Goal: Information Seeking & Learning: Learn about a topic

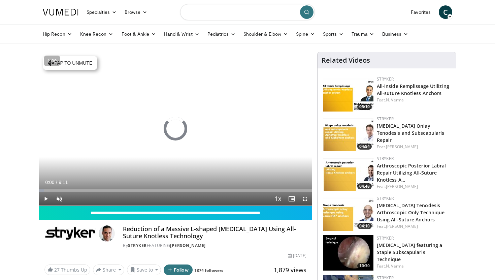
click at [232, 14] on input "Search topics, interventions" at bounding box center [247, 12] width 135 height 16
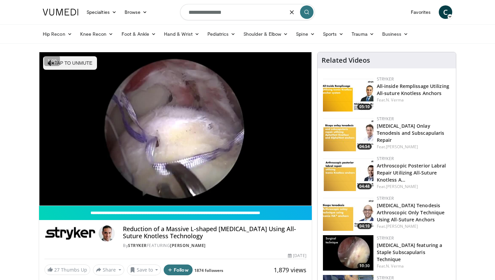
type input "**********"
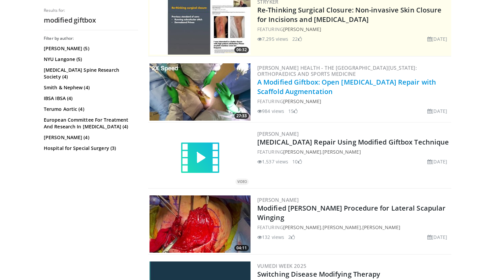
scroll to position [81, 0]
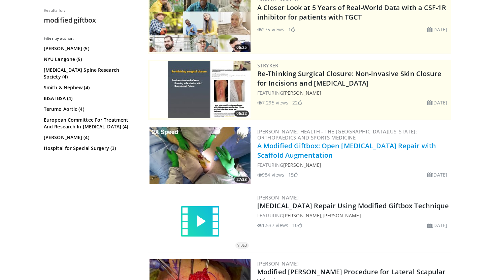
click at [304, 147] on link "A Modified Giftbox: Open Achilles Tendon Repair with Scaffold Augmentation" at bounding box center [347, 150] width 179 height 19
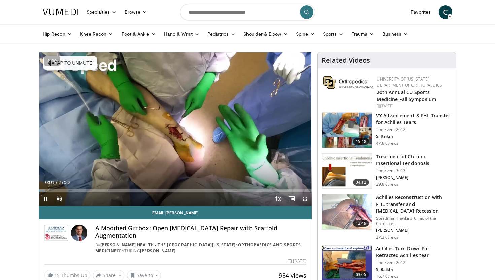
click at [305, 198] on span "Video Player" at bounding box center [305, 198] width 13 height 13
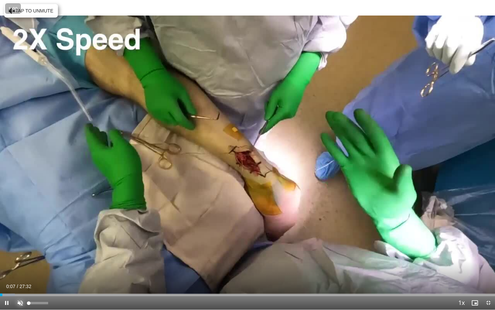
click at [20, 280] on span "Video Player" at bounding box center [19, 302] width 13 height 13
click at [9, 280] on span "Video Player" at bounding box center [6, 302] width 13 height 13
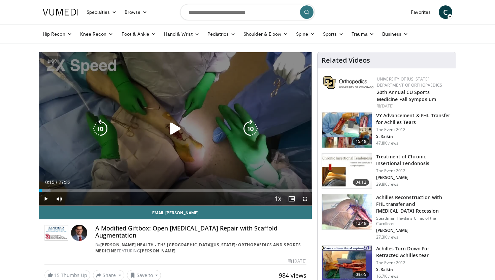
click at [205, 127] on div "Video Player" at bounding box center [176, 128] width 164 height 13
click at [146, 132] on div "Video Player" at bounding box center [176, 128] width 164 height 13
click at [174, 127] on icon "Video Player" at bounding box center [175, 128] width 19 height 19
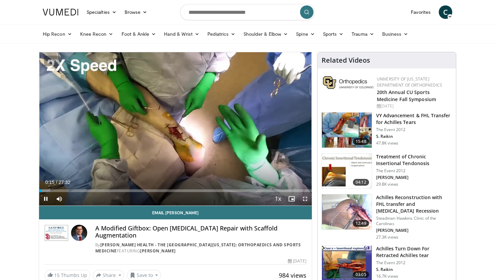
click at [307, 202] on span "Video Player" at bounding box center [305, 198] width 13 height 13
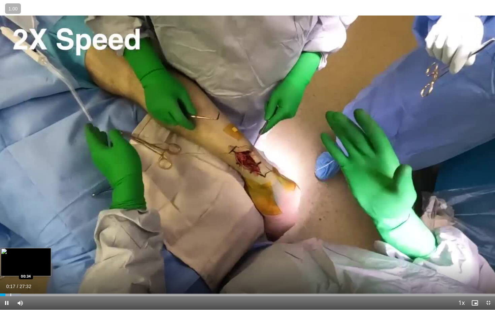
click at [10, 280] on div "Progress Bar" at bounding box center [10, 294] width 1 height 3
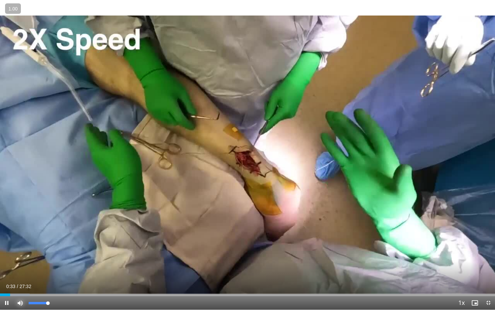
click at [19, 280] on span "Video Player" at bounding box center [19, 302] width 13 height 13
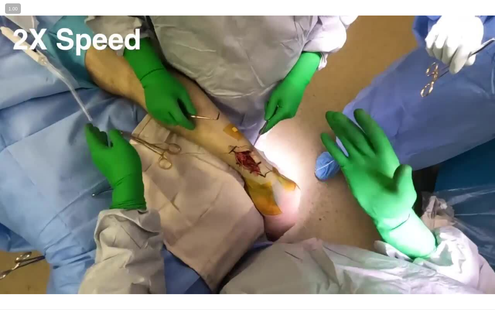
click at [19, 280] on div "10 seconds Tap to unmute" at bounding box center [247, 154] width 495 height 309
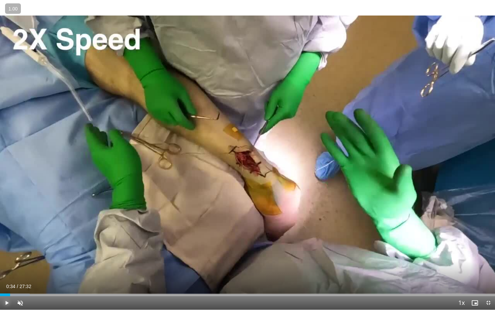
click at [7, 280] on span "Video Player" at bounding box center [6, 302] width 13 height 13
click at [19, 280] on span "Video Player" at bounding box center [19, 302] width 13 height 13
click at [8, 280] on div "Progress Bar" at bounding box center [8, 294] width 1 height 3
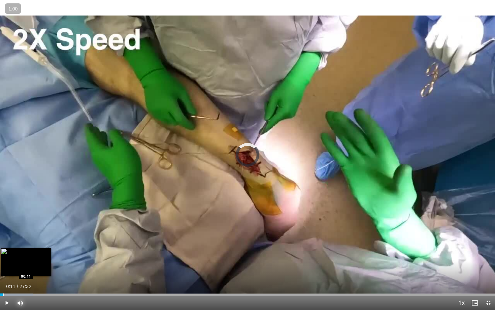
click at [3, 280] on div "Progress Bar" at bounding box center [3, 294] width 1 height 3
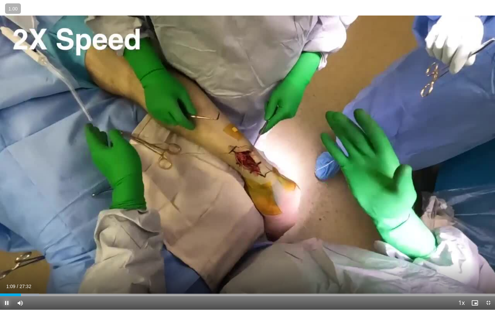
click at [10, 280] on span "Video Player" at bounding box center [6, 302] width 13 height 13
click at [0, 280] on button "Play" at bounding box center [6, 302] width 13 height 13
click at [10, 280] on span "Video Player" at bounding box center [6, 302] width 13 height 13
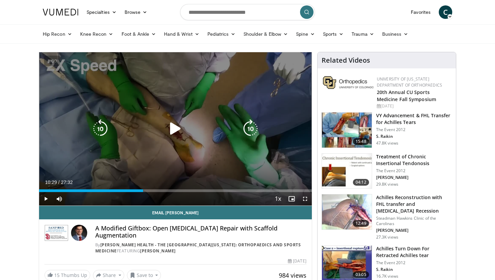
click at [184, 120] on icon "Video Player" at bounding box center [175, 128] width 19 height 19
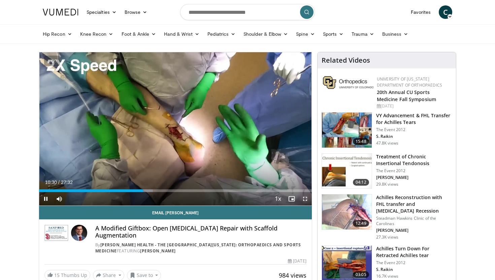
click at [305, 196] on span "Video Player" at bounding box center [305, 198] width 13 height 13
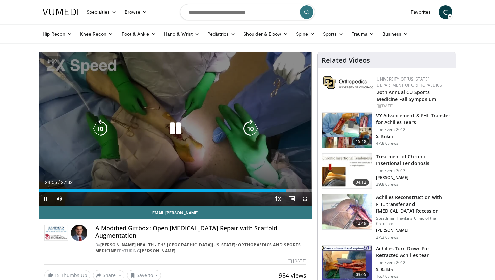
click at [182, 128] on icon "Video Player" at bounding box center [175, 128] width 19 height 19
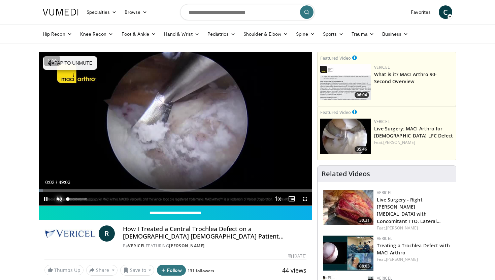
click at [58, 200] on span "Video Player" at bounding box center [59, 198] width 13 height 13
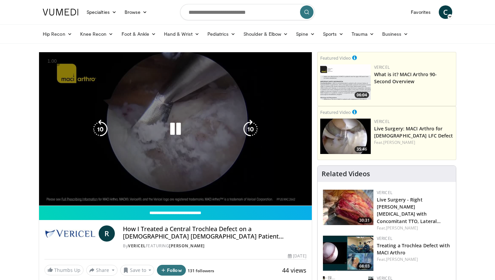
click at [42, 199] on span "Video Player" at bounding box center [45, 198] width 13 height 13
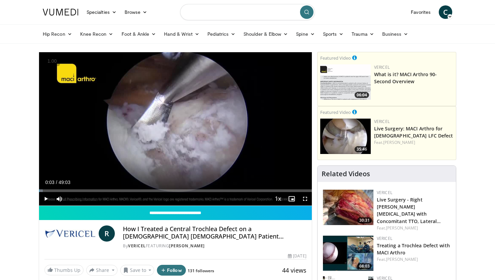
click at [255, 15] on input "Search topics, interventions" at bounding box center [247, 12] width 135 height 16
type input "*******"
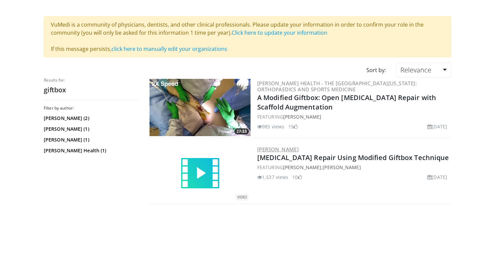
scroll to position [44, 0]
click at [326, 156] on link "Achilles Tendon Repair Using Modified Giftbox Technique" at bounding box center [354, 157] width 192 height 9
click at [206, 99] on img at bounding box center [200, 107] width 101 height 57
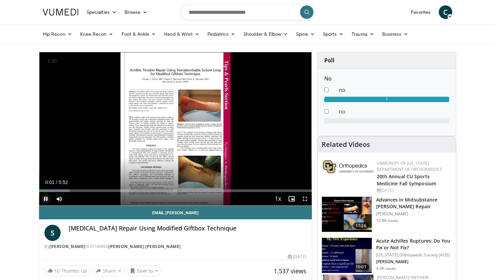
click at [49, 193] on span "Video Player" at bounding box center [45, 198] width 13 height 13
click at [48, 190] on div "Progress Bar" at bounding box center [48, 190] width 1 height 3
click at [46, 200] on span "Video Player" at bounding box center [45, 198] width 13 height 13
click at [57, 192] on div "Progress Bar" at bounding box center [57, 190] width 1 height 3
click at [64, 189] on div "Progress Bar" at bounding box center [64, 190] width 1 height 3
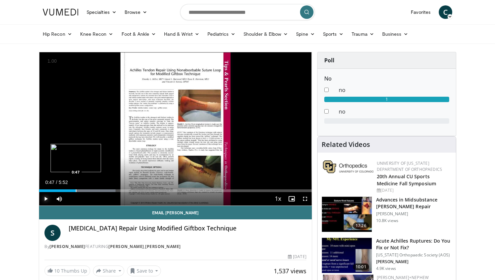
click at [75, 189] on div "Loaded : 28.09% 0:33 0:47" at bounding box center [175, 189] width 273 height 6
click at [307, 198] on span "Video Player" at bounding box center [305, 198] width 13 height 13
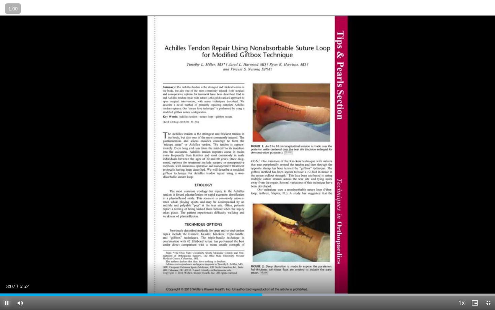
click at [6, 280] on span "Video Player" at bounding box center [6, 302] width 13 height 13
click at [6, 280] on video-js "**********" at bounding box center [247, 155] width 495 height 310
click at [6, 280] on span "Video Player" at bounding box center [6, 302] width 13 height 13
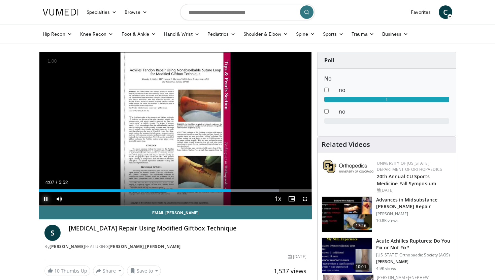
click at [45, 198] on span "Video Player" at bounding box center [45, 198] width 13 height 13
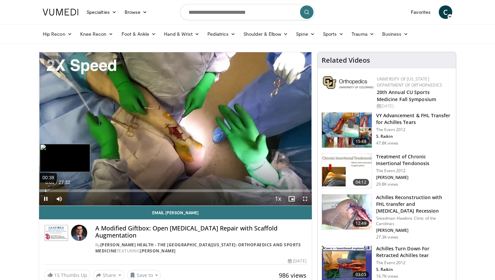
click at [46, 190] on div "00:38" at bounding box center [46, 190] width 1 height 3
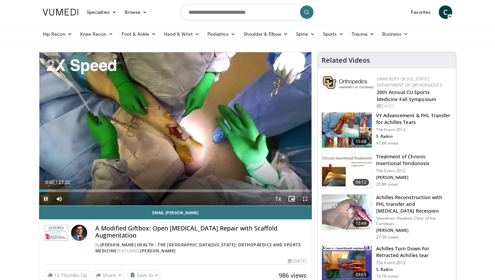
click at [46, 199] on span "Video Player" at bounding box center [45, 198] width 13 height 13
click at [304, 201] on span "Video Player" at bounding box center [305, 198] width 13 height 13
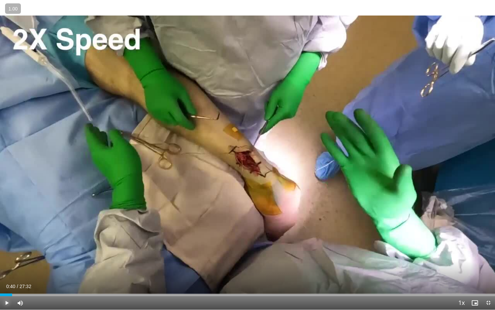
click at [9, 280] on span "Video Player" at bounding box center [6, 302] width 13 height 13
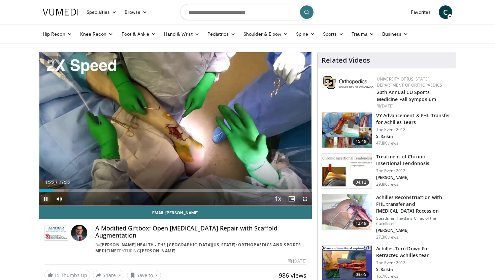
click at [46, 198] on span "Video Player" at bounding box center [45, 198] width 13 height 13
drag, startPoint x: 384, startPoint y: 4, endPoint x: 314, endPoint y: 10, distance: 69.6
click at [315, 9] on nav "Specialties Adult & Family Medicine Allergy, [MEDICAL_DATA], Immunology Anesthe…" at bounding box center [248, 12] width 418 height 24
